Goal: Contribute content

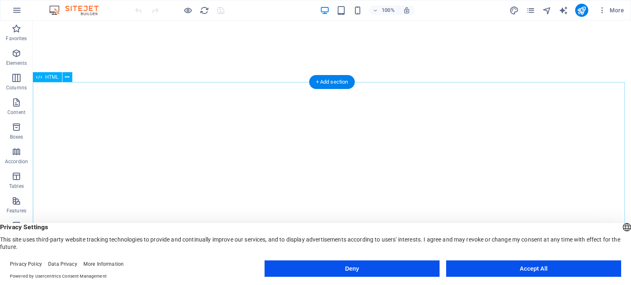
click at [384, 271] on button "Deny" at bounding box center [351, 269] width 175 height 16
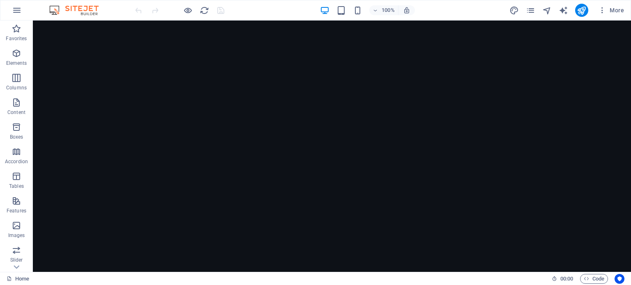
click at [82, 143] on figure at bounding box center [332, 170] width 598 height 299
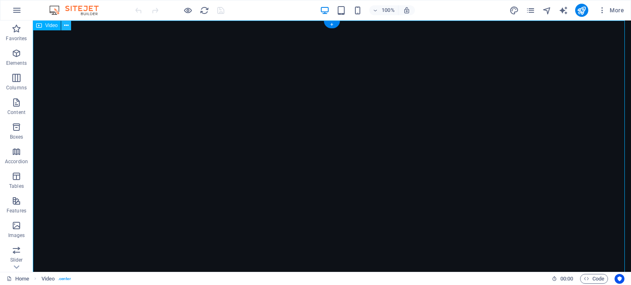
click at [67, 24] on icon at bounding box center [66, 25] width 5 height 9
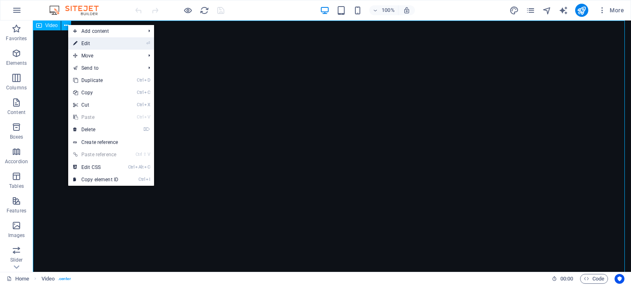
click at [86, 43] on link "⏎ Edit" at bounding box center [95, 43] width 55 height 12
select select "%"
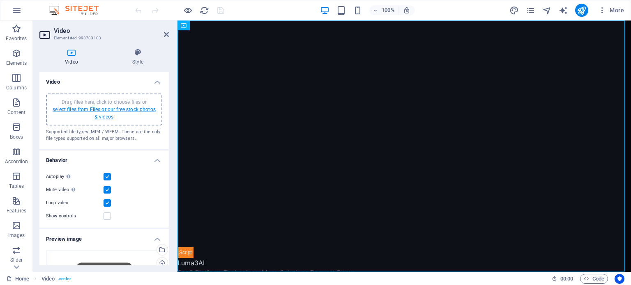
click at [105, 111] on link "select files from Files or our free stock photos & videos" at bounding box center [104, 113] width 103 height 13
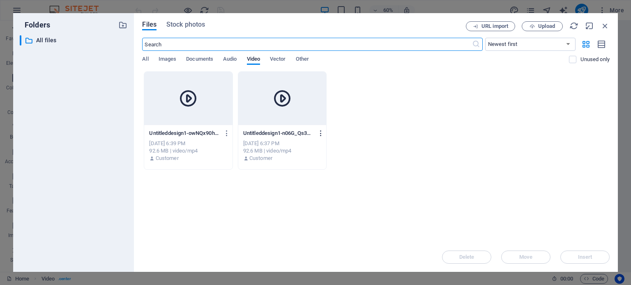
click at [322, 133] on icon "button" at bounding box center [321, 133] width 8 height 7
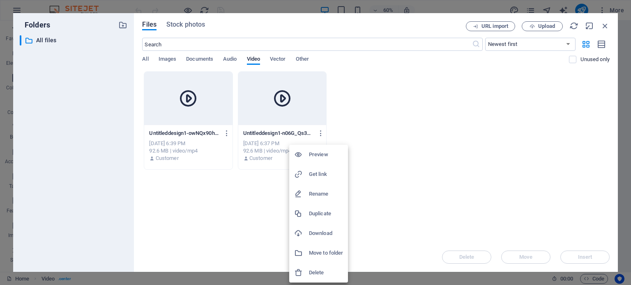
click at [323, 273] on h6 "Delete" at bounding box center [326, 273] width 34 height 10
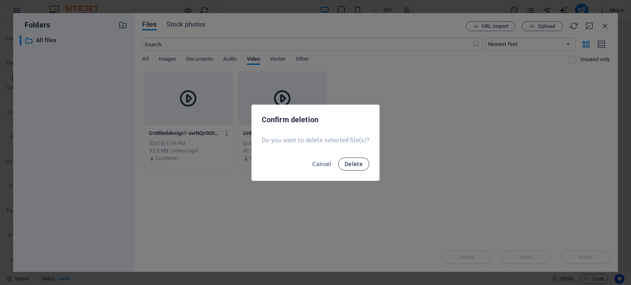
click at [355, 165] on span "Delete" at bounding box center [353, 164] width 18 height 7
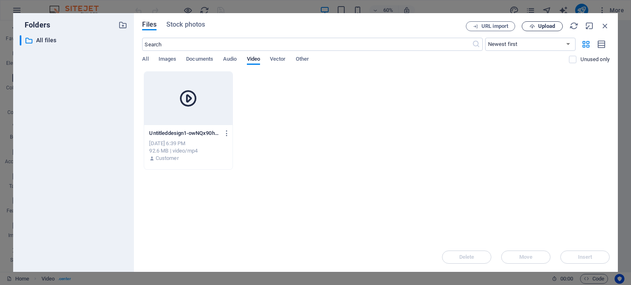
click at [545, 26] on span "Upload" at bounding box center [546, 26] width 17 height 5
click at [163, 229] on div "Drop files here to upload them instantly Untitleddesign1-owNQx90hvfLJbnNaW7EPgw…" at bounding box center [375, 156] width 467 height 171
click at [226, 132] on icon "button" at bounding box center [227, 133] width 8 height 7
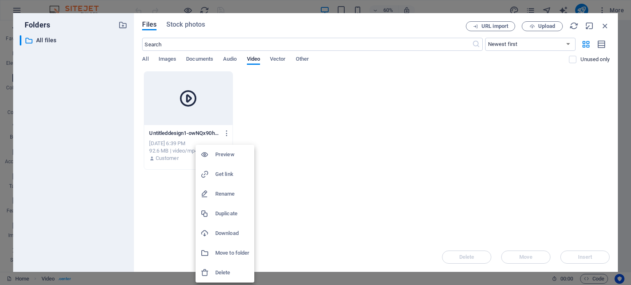
click at [229, 273] on h6 "Delete" at bounding box center [232, 273] width 34 height 10
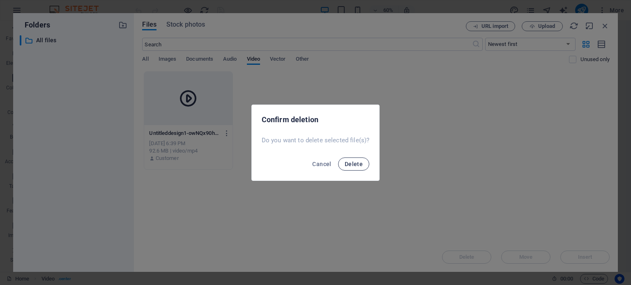
click at [360, 161] on span "Delete" at bounding box center [353, 164] width 18 height 7
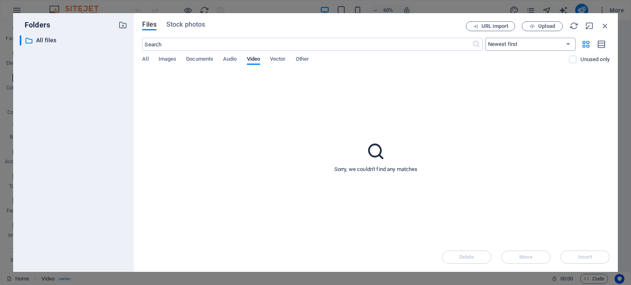
click at [566, 43] on select "Newest first Oldest first Name (A-Z) Name (Z-A) Size (0-9) Size (9-0) Resolutio…" at bounding box center [530, 44] width 90 height 13
click at [432, 119] on div "Sorry, we couldn't find any matches" at bounding box center [375, 156] width 467 height 171
click at [545, 25] on span "Upload" at bounding box center [546, 26] width 17 height 5
click at [448, 100] on div "Sorry, we couldn't find any matches" at bounding box center [375, 156] width 467 height 171
click at [548, 25] on span "Upload" at bounding box center [546, 26] width 17 height 5
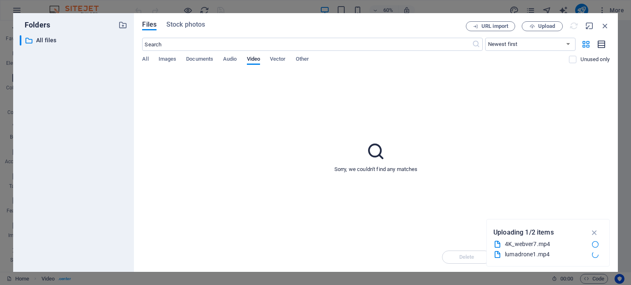
click at [603, 45] on icon "button" at bounding box center [601, 44] width 9 height 9
click at [585, 46] on icon "button" at bounding box center [585, 44] width 9 height 9
click at [230, 63] on span "Audio" at bounding box center [230, 59] width 14 height 11
click at [205, 62] on span "Documents" at bounding box center [199, 59] width 27 height 11
click at [278, 57] on span "Vector" at bounding box center [278, 59] width 16 height 11
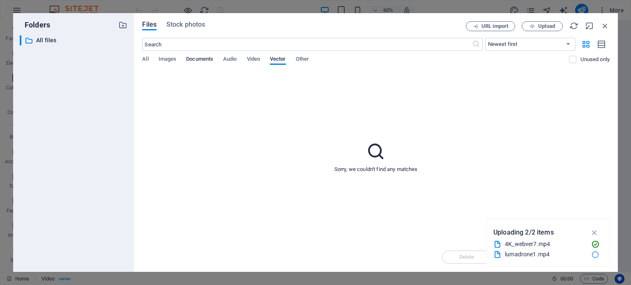
click at [202, 56] on span "Documents" at bounding box center [199, 59] width 27 height 11
click at [232, 63] on span "Audio" at bounding box center [230, 59] width 14 height 11
click at [256, 61] on span "Video" at bounding box center [253, 59] width 13 height 11
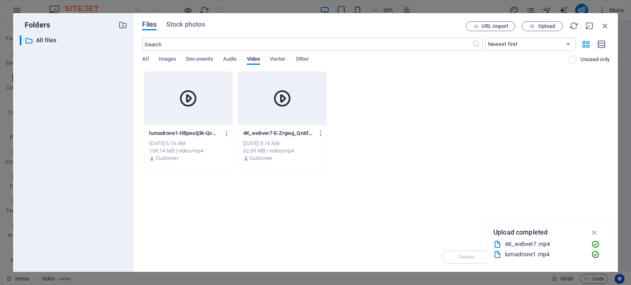
click at [187, 151] on div "109.14 MB | video/mp4" at bounding box center [188, 150] width 78 height 7
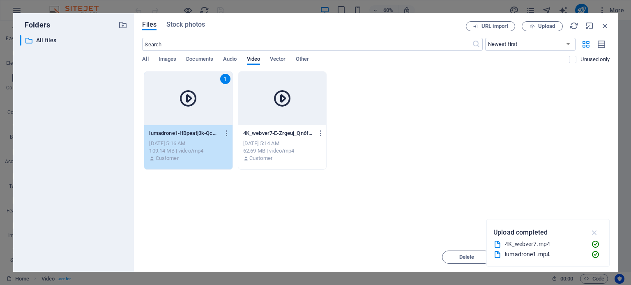
click at [594, 230] on icon "button" at bounding box center [593, 232] width 9 height 9
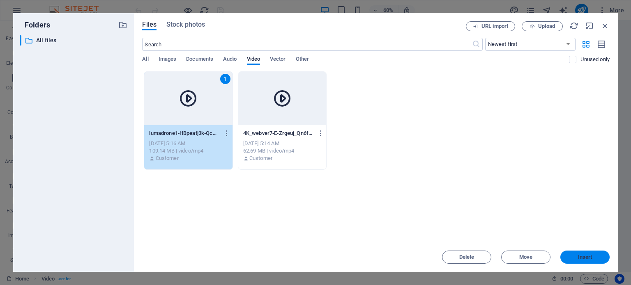
click at [592, 255] on span "Insert" at bounding box center [584, 257] width 43 height 5
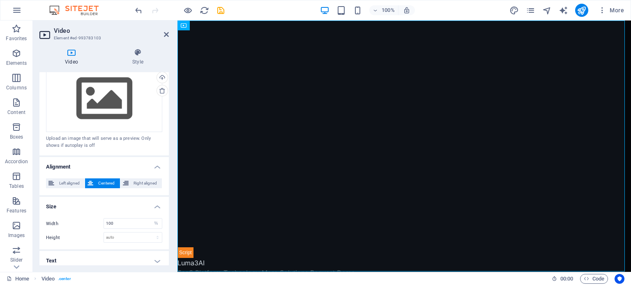
scroll to position [189, 0]
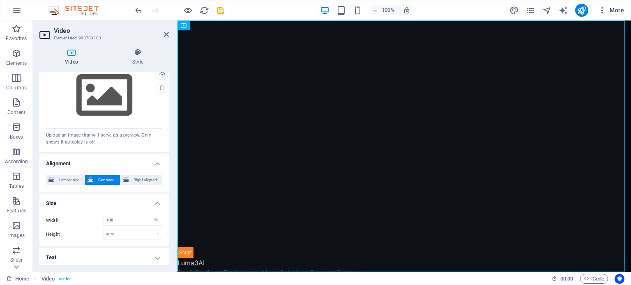
click at [601, 8] on icon "button" at bounding box center [602, 10] width 8 height 8
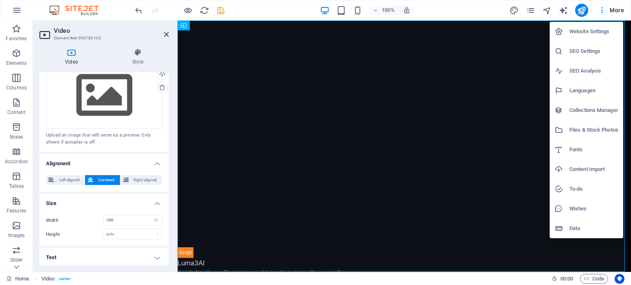
click at [602, 30] on h6 "Website Settings" at bounding box center [593, 32] width 49 height 10
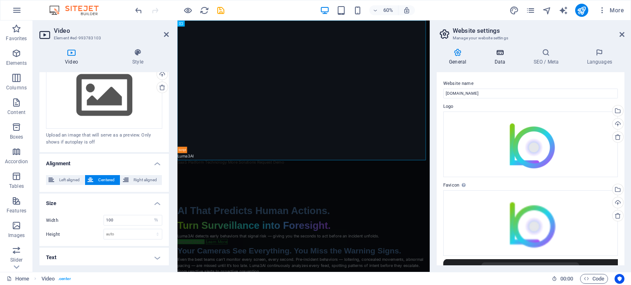
click at [502, 56] on icon at bounding box center [500, 52] width 36 height 8
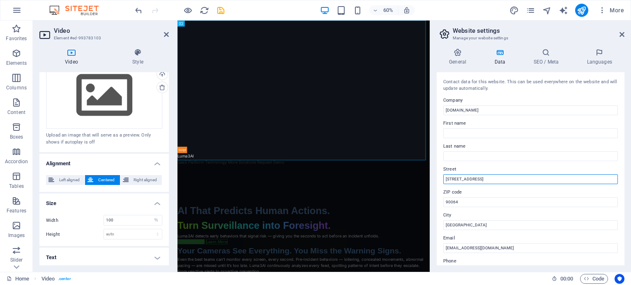
click at [565, 177] on input "[STREET_ADDRESS]" at bounding box center [530, 179] width 174 height 10
type input "1"
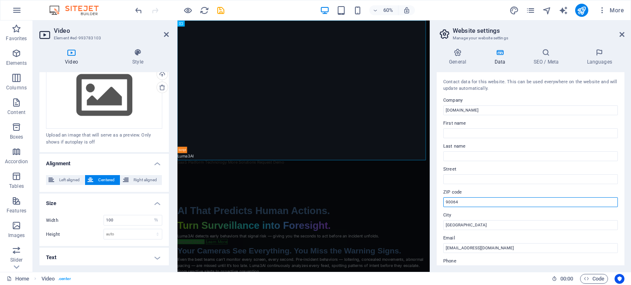
click at [566, 204] on input "90064" at bounding box center [530, 202] width 174 height 10
type input "9"
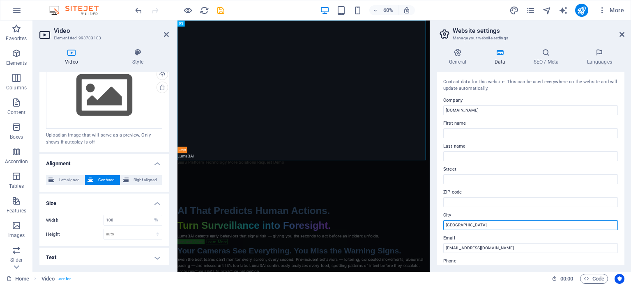
click at [562, 227] on input "[GEOGRAPHIC_DATA]" at bounding box center [530, 225] width 174 height 10
type input "L"
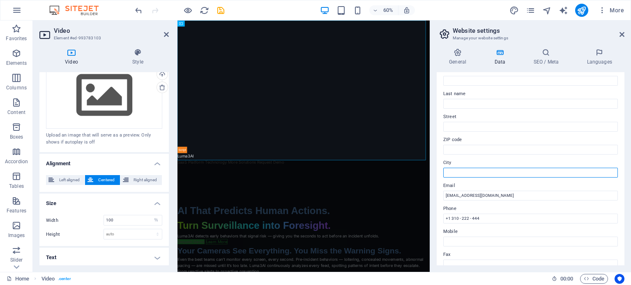
scroll to position [54, 0]
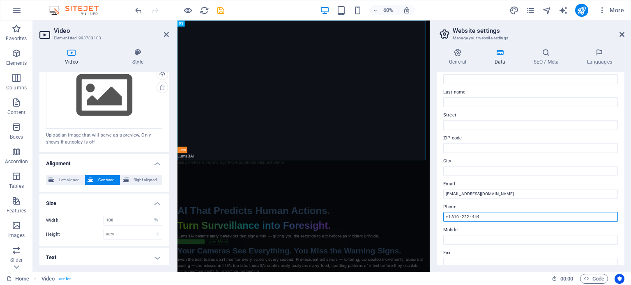
click at [560, 218] on input "+1 310 - 222 - 444" at bounding box center [530, 217] width 174 height 10
type input "+"
click at [583, 10] on icon "publish" at bounding box center [580, 10] width 9 height 9
